Goal: Task Accomplishment & Management: Manage account settings

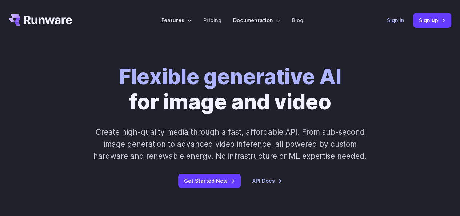
click at [401, 20] on link "Sign in" at bounding box center [395, 20] width 17 height 8
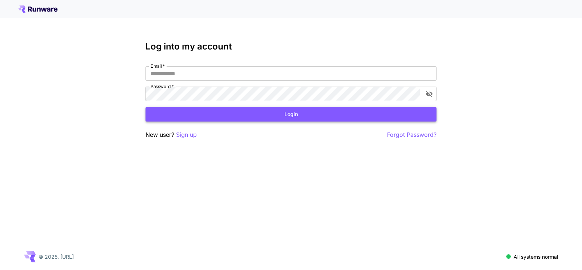
type input "**********"
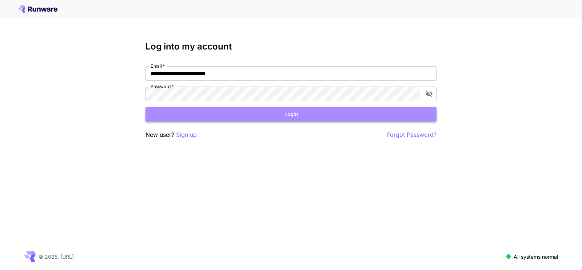
click at [250, 113] on button "Login" at bounding box center [291, 114] width 291 height 15
